Goal: Navigation & Orientation: Find specific page/section

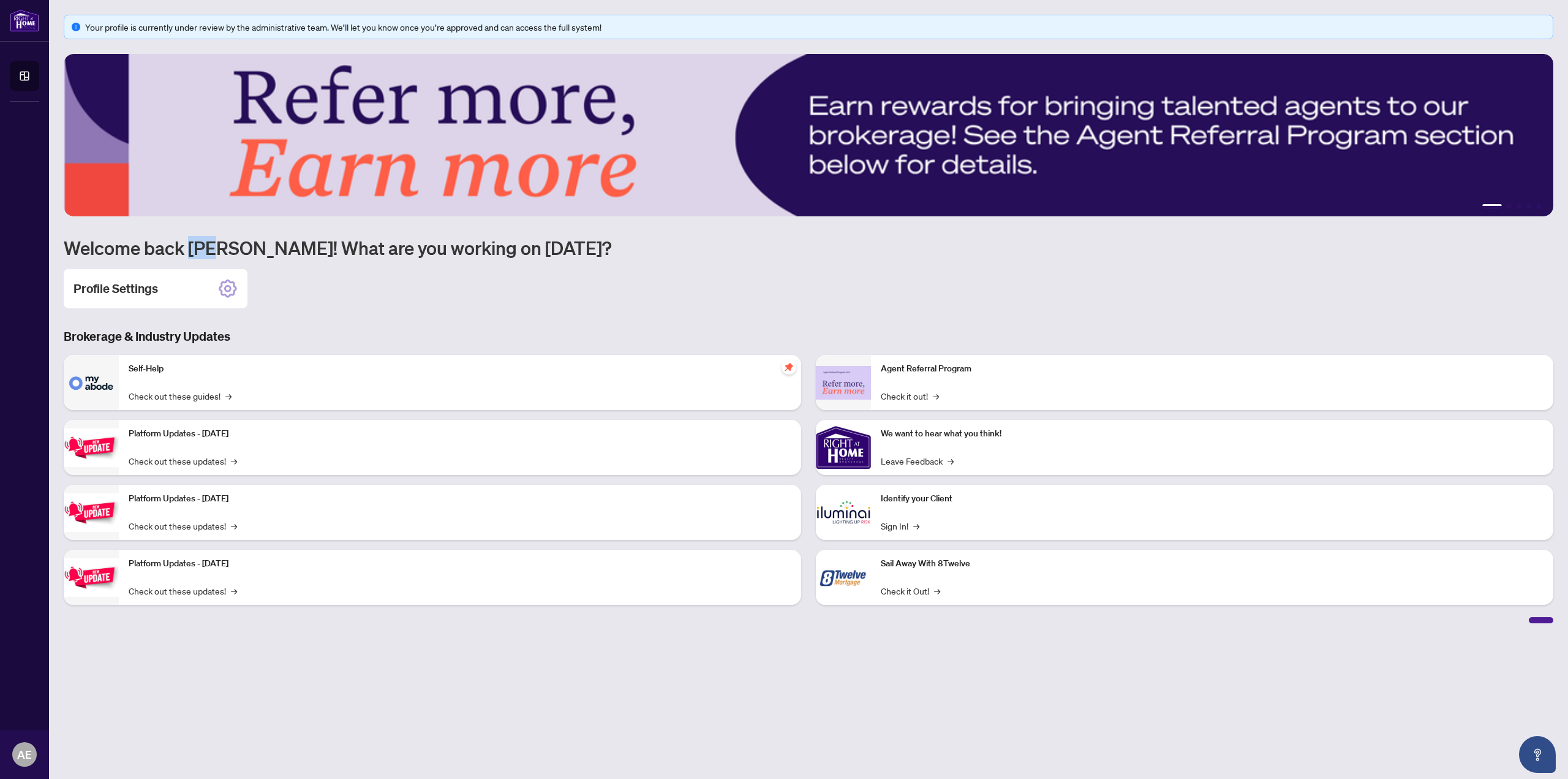
drag, startPoint x: 191, startPoint y: 245, endPoint x: 210, endPoint y: 251, distance: 19.9
click at [210, 251] on h1 "Welcome back [PERSON_NAME]! What are you working on [DATE]?" at bounding box center [808, 247] width 1490 height 23
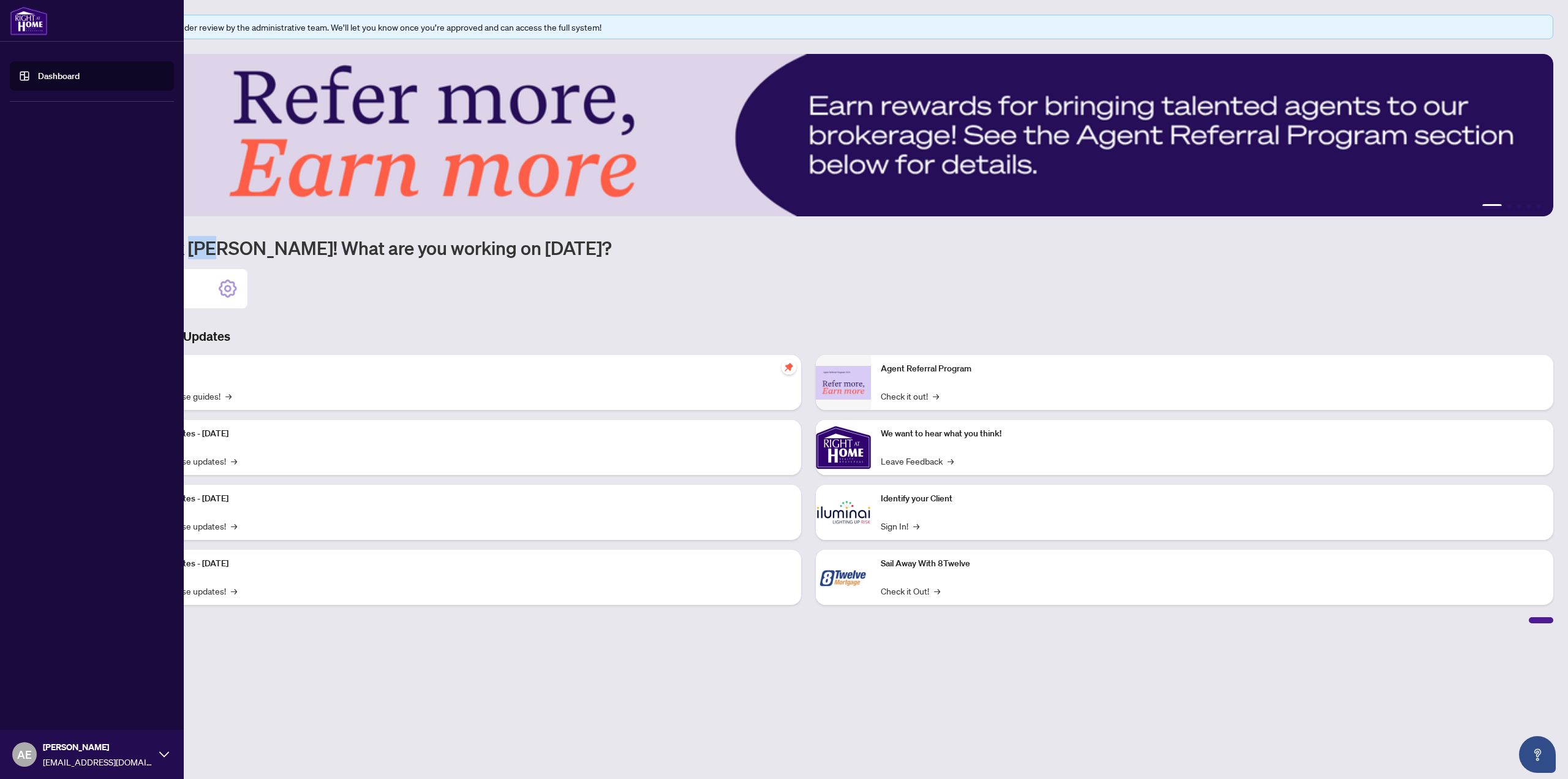
click at [38, 72] on link "Dashboard" at bounding box center [59, 76] width 42 height 11
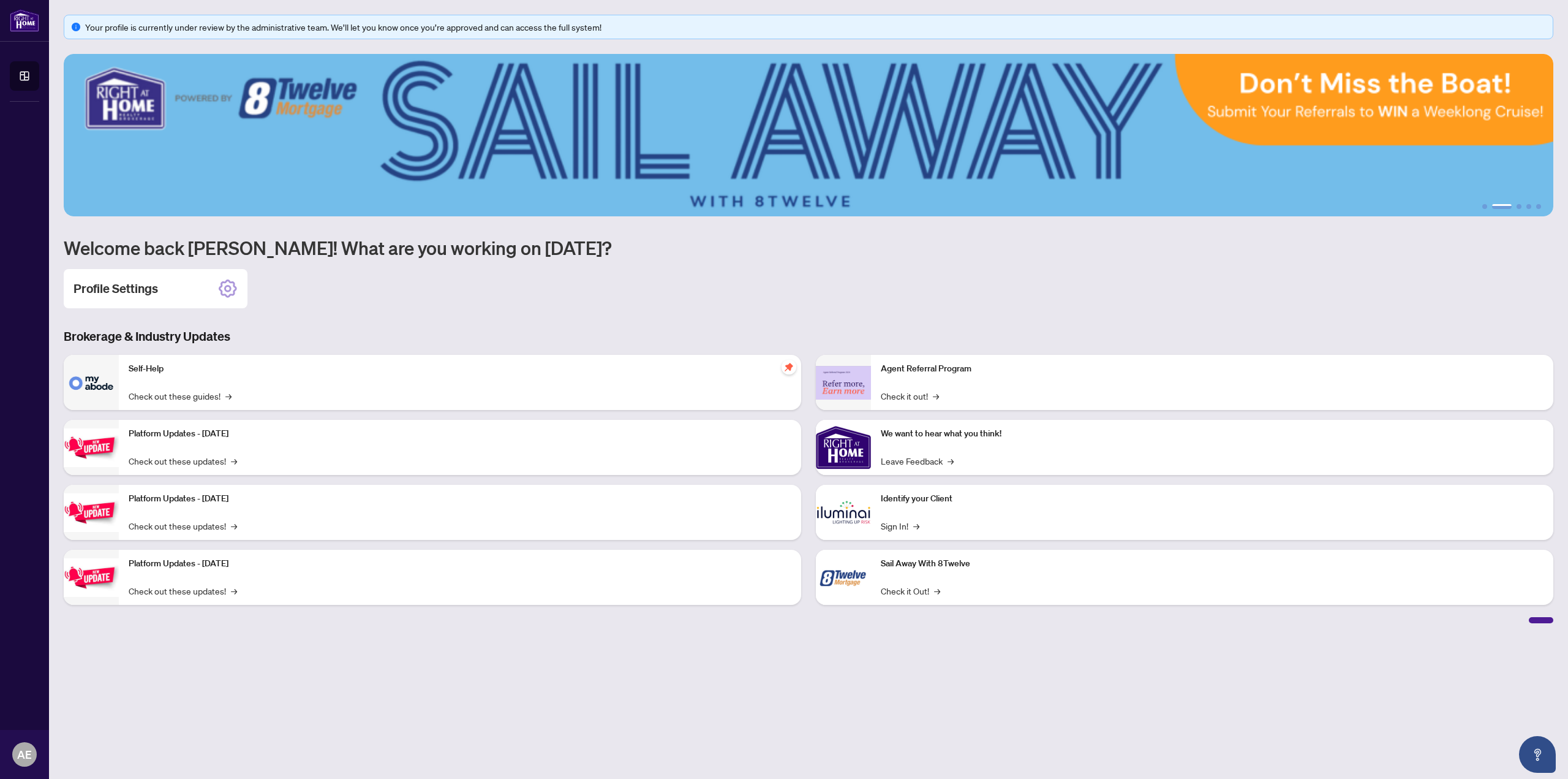
click at [1040, 680] on main "Your profile is currently under review by the administrative team. We’ll let yo…" at bounding box center [809, 390] width 1519 height 779
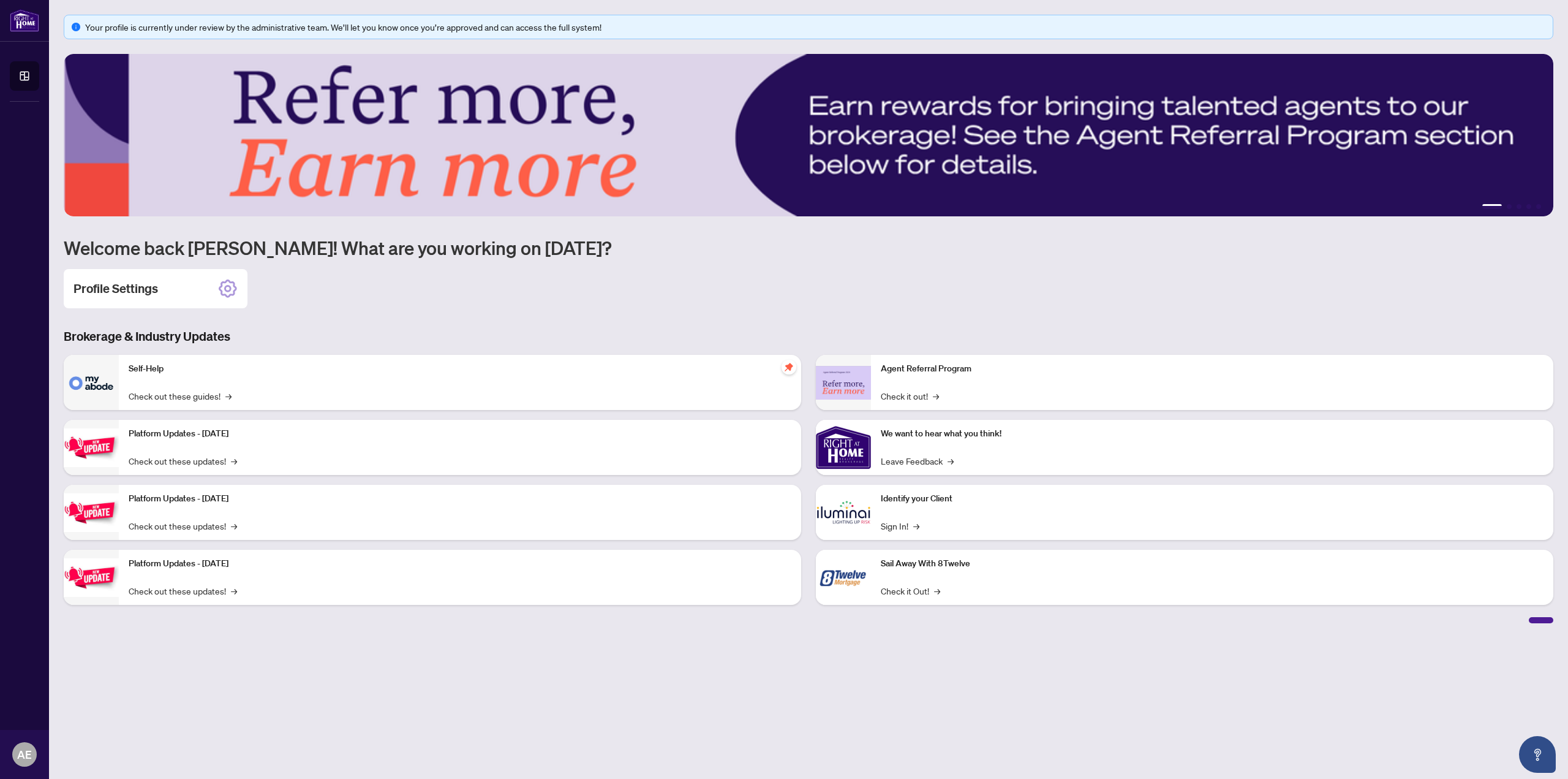
drag, startPoint x: 240, startPoint y: 630, endPoint x: 427, endPoint y: 668, distance: 190.8
click at [427, 668] on main "Your profile is currently under review by the administrative team. We’ll let yo…" at bounding box center [809, 390] width 1519 height 779
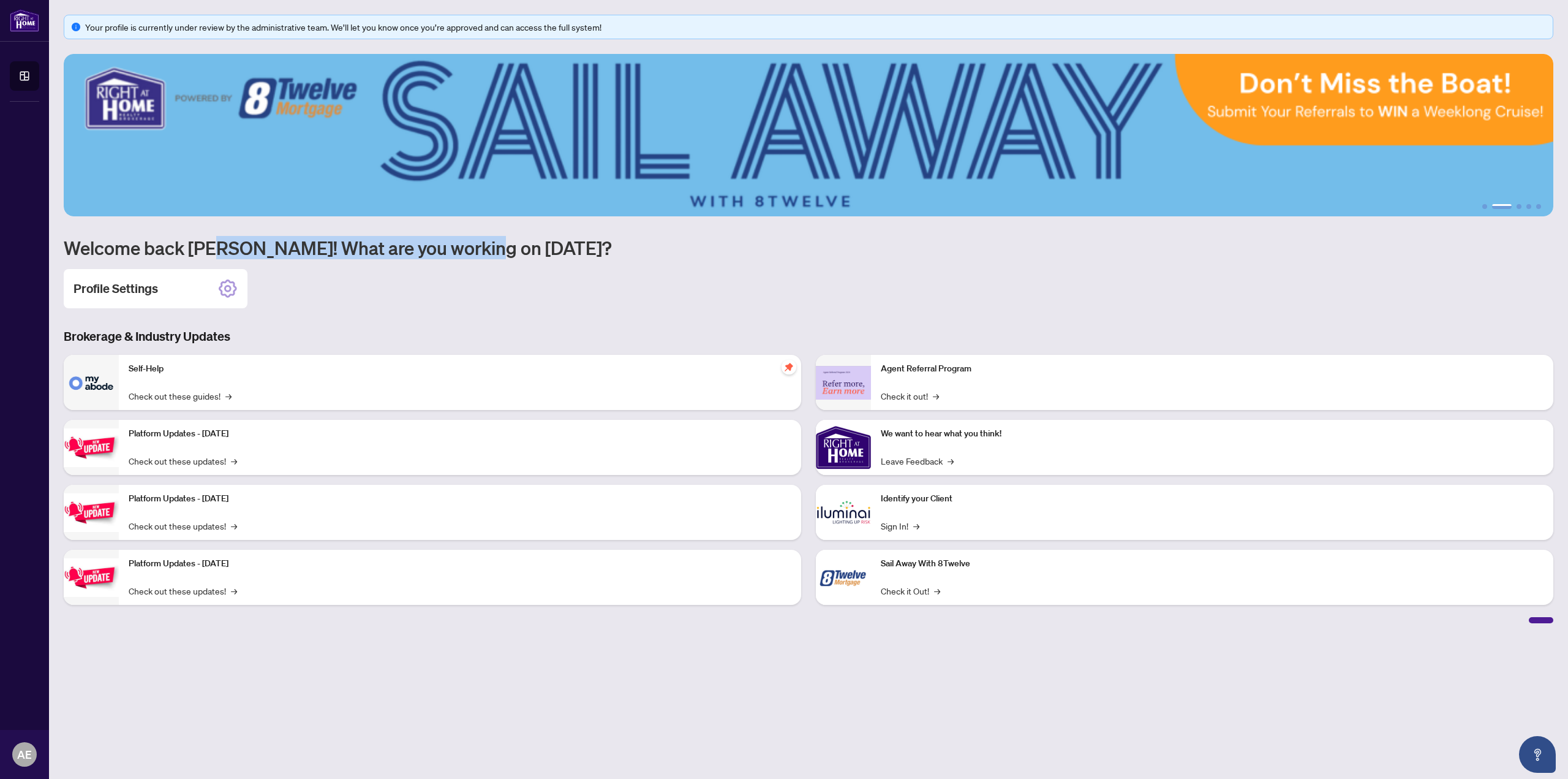
drag, startPoint x: 209, startPoint y: 252, endPoint x: 469, endPoint y: 243, distance: 260.2
click at [469, 243] on h1 "Welcome back [PERSON_NAME]! What are you working on [DATE]?" at bounding box center [808, 247] width 1490 height 23
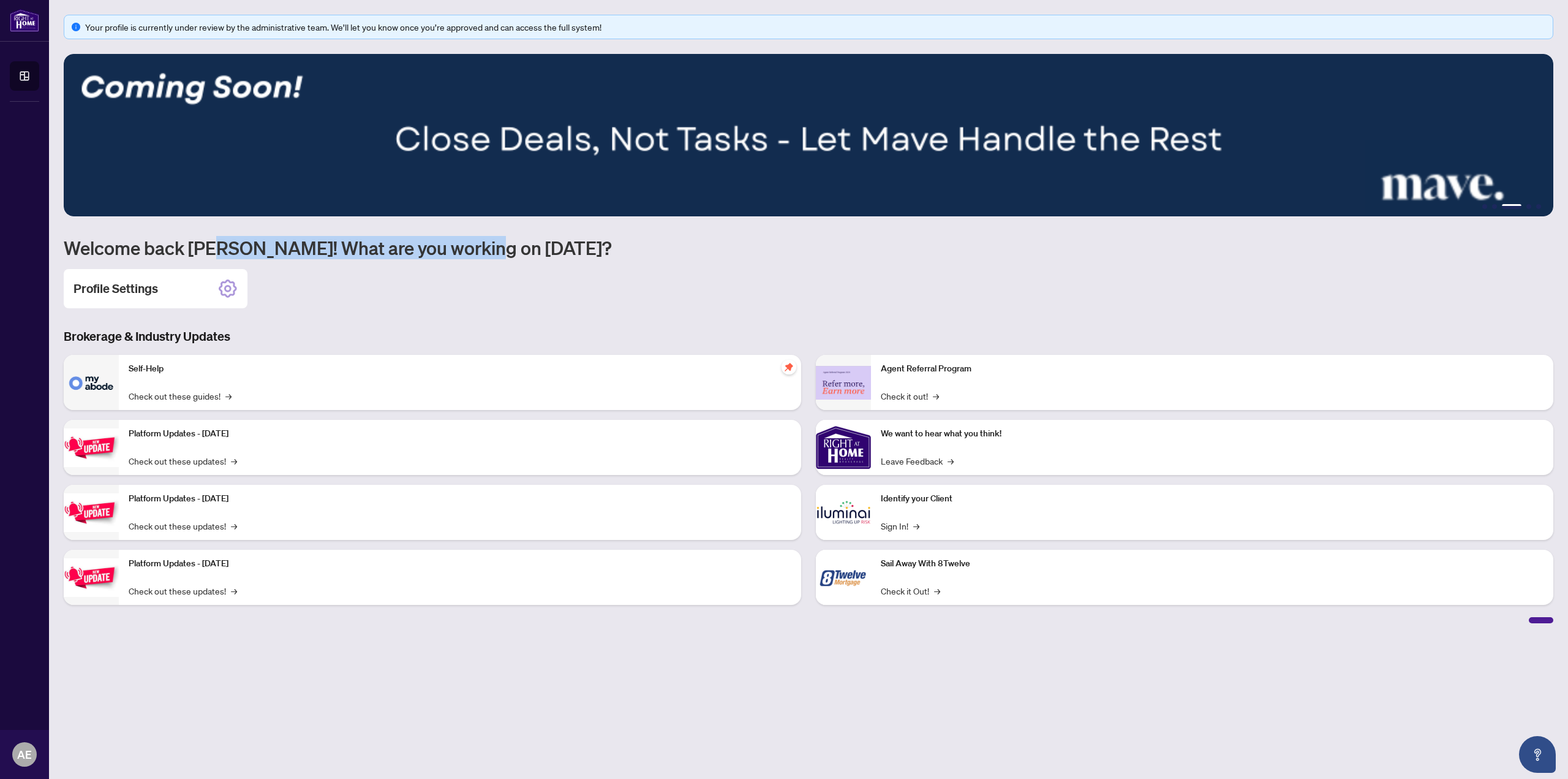
click at [254, 249] on h1 "Welcome back [PERSON_NAME]! What are you working on [DATE]?" at bounding box center [808, 247] width 1490 height 23
drag, startPoint x: 213, startPoint y: 249, endPoint x: 483, endPoint y: 254, distance: 270.0
click at [483, 254] on h1 "Welcome back [PERSON_NAME]! What are you working on [DATE]?" at bounding box center [808, 247] width 1490 height 23
drag, startPoint x: 69, startPoint y: 248, endPoint x: 137, endPoint y: 244, distance: 68.1
click at [137, 244] on h1 "Welcome back [PERSON_NAME]! What are you working on [DATE]?" at bounding box center [808, 247] width 1490 height 23
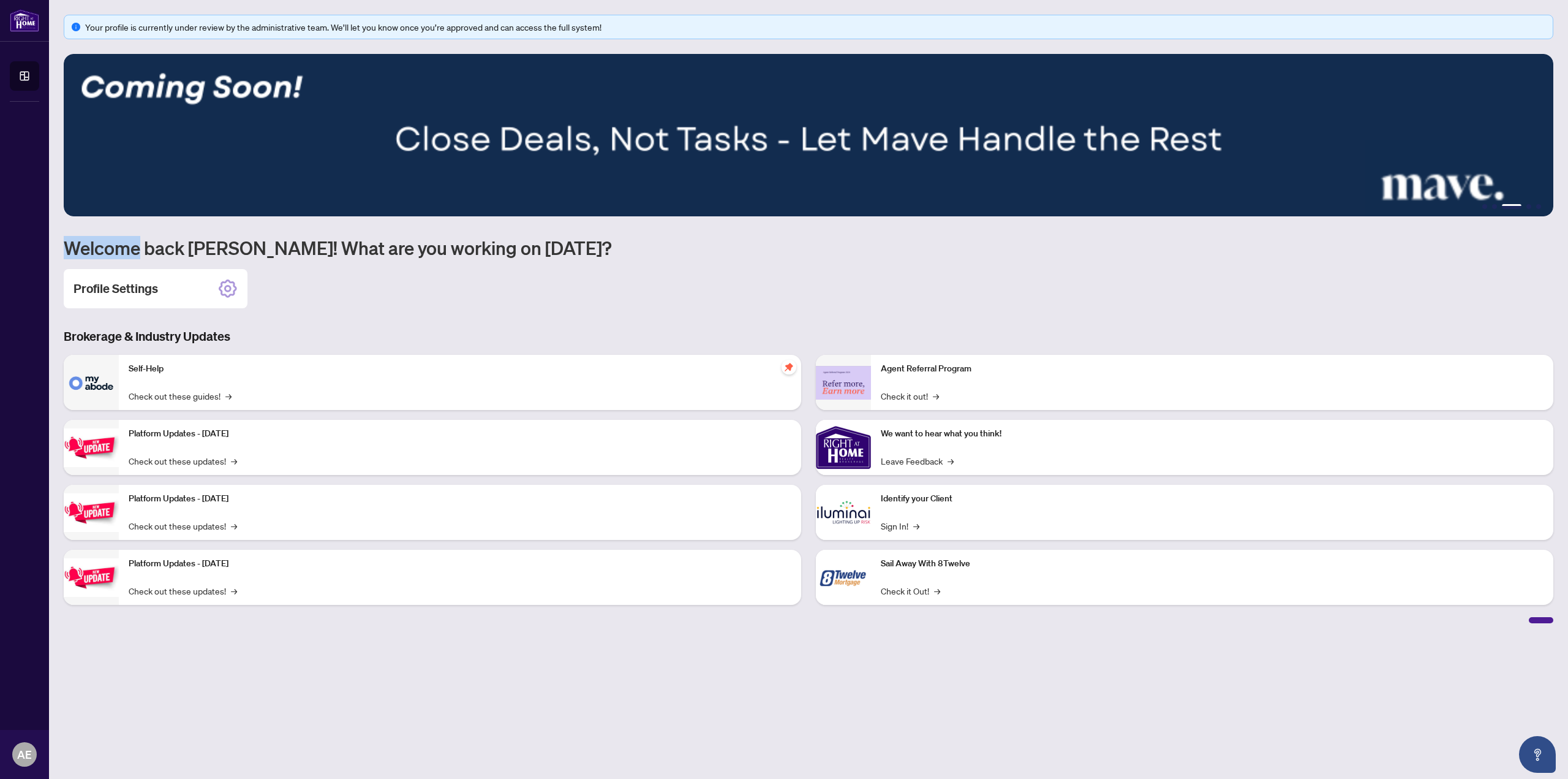
click at [127, 242] on h1 "Welcome back [PERSON_NAME]! What are you working on [DATE]?" at bounding box center [808, 247] width 1490 height 23
drag, startPoint x: 86, startPoint y: 30, endPoint x: 160, endPoint y: -2, distance: 80.6
click at [160, 0] on html "Dashboard [PERSON_NAME] [PERSON_NAME][EMAIL_ADDRESS][DOMAIN_NAME] [PERSON_NAME]…" at bounding box center [784, 390] width 1568 height 779
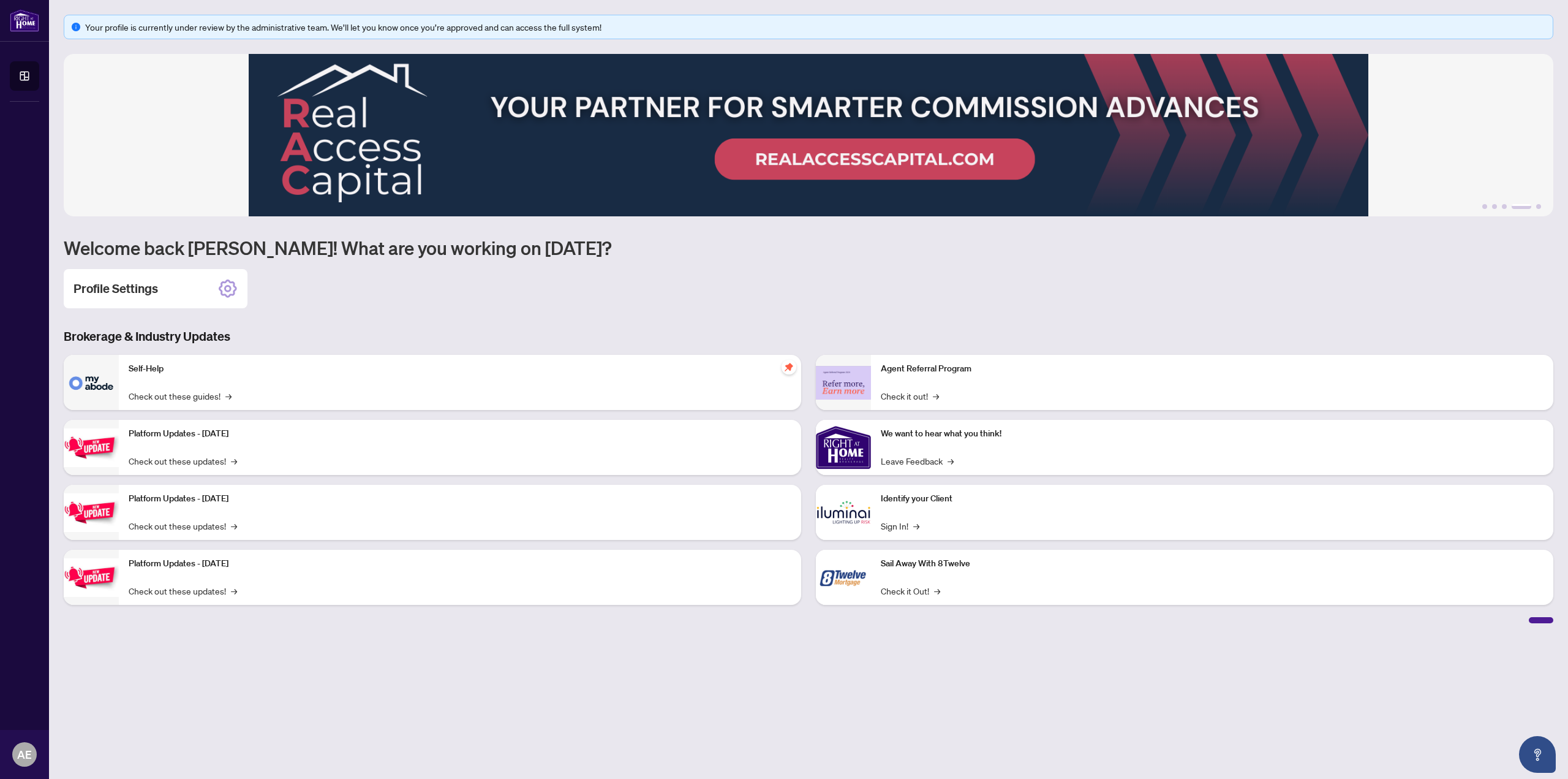
click at [179, 36] on div "Your profile is currently under review by the administrative team. We’ll let yo…" at bounding box center [808, 27] width 1490 height 24
